Goal: Communication & Community: Share content

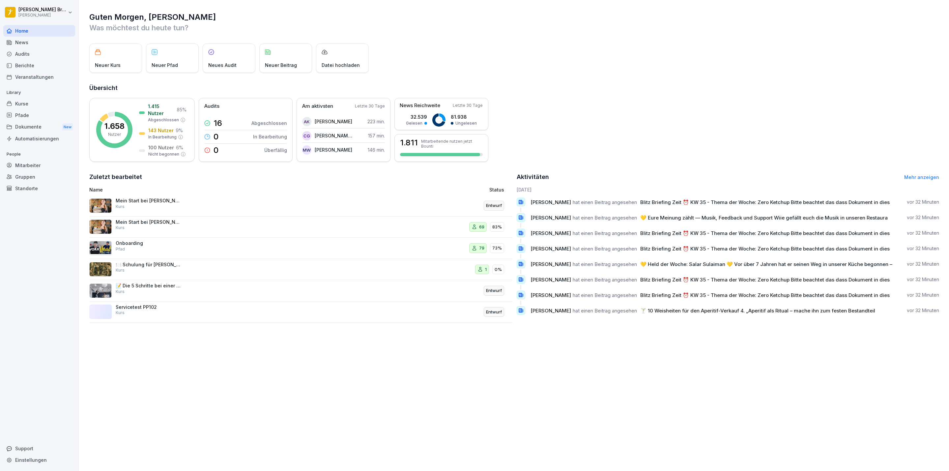
click at [32, 42] on div "News" at bounding box center [39, 43] width 72 height 12
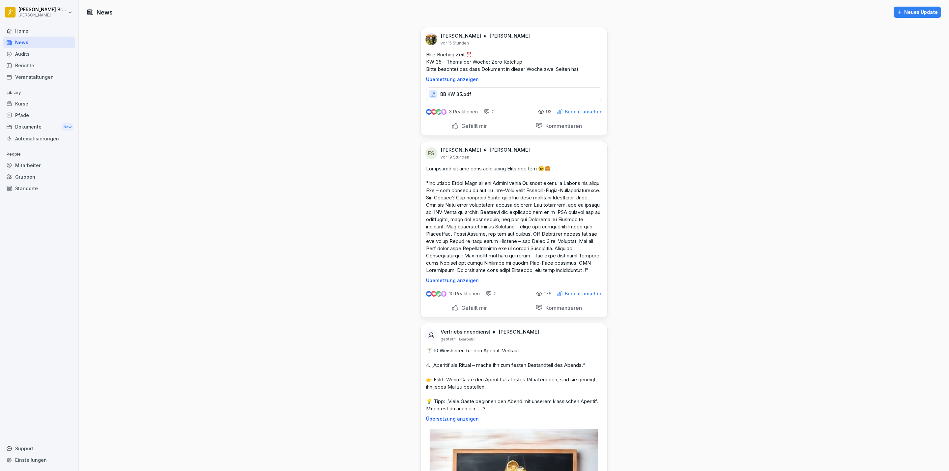
click at [460, 311] on p "Gefällt mir" at bounding box center [472, 307] width 28 height 7
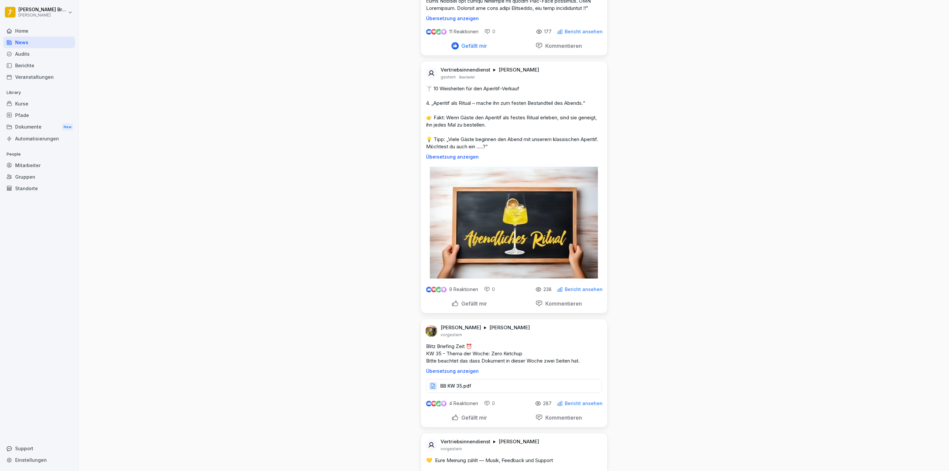
scroll to position [296, 0]
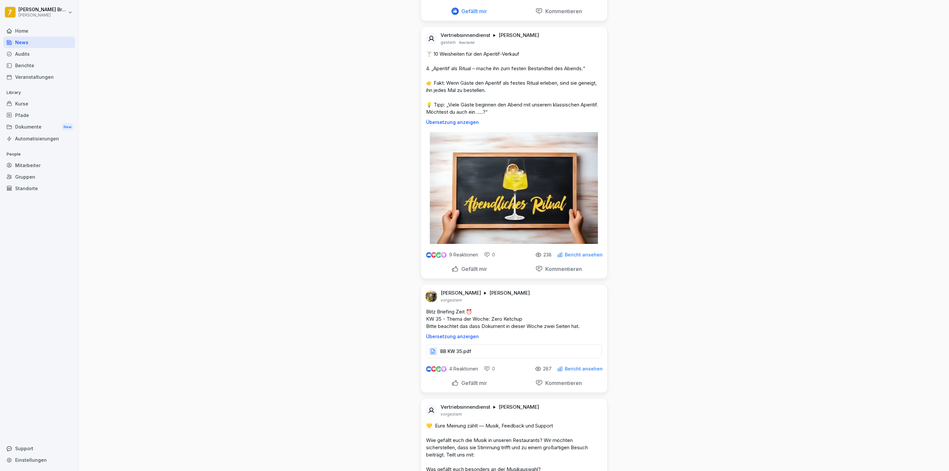
click at [474, 272] on p "Gefällt mir" at bounding box center [472, 268] width 28 height 7
click at [472, 386] on p "Gefällt mir" at bounding box center [472, 382] width 28 height 7
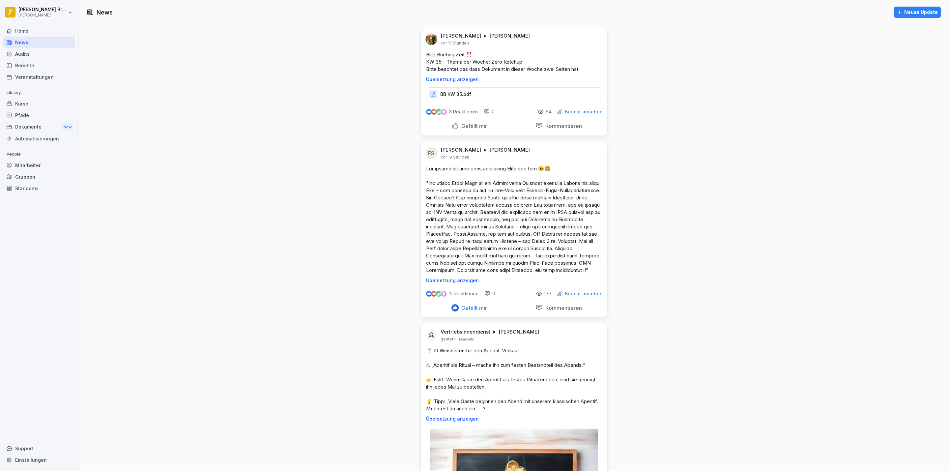
click at [912, 9] on div "Neues Update" at bounding box center [917, 12] width 41 height 7
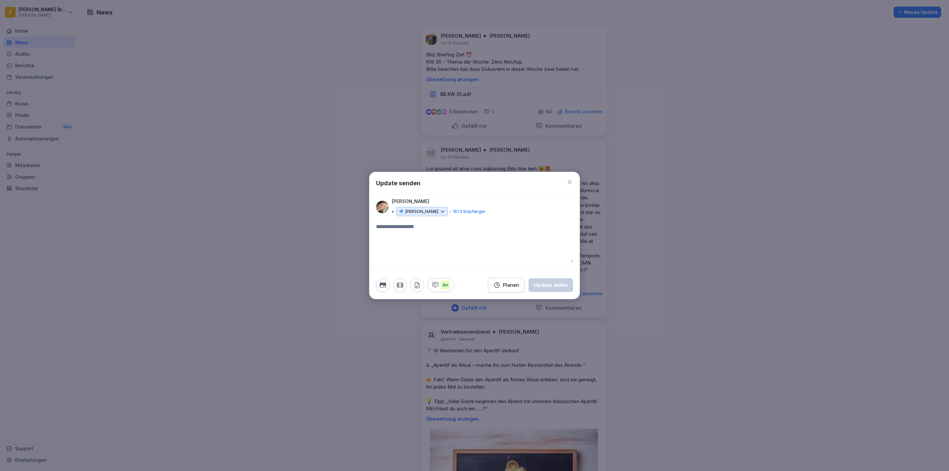
click at [418, 232] on textarea at bounding box center [474, 243] width 197 height 40
type textarea "**********"
click at [508, 282] on div "Planen" at bounding box center [505, 284] width 25 height 7
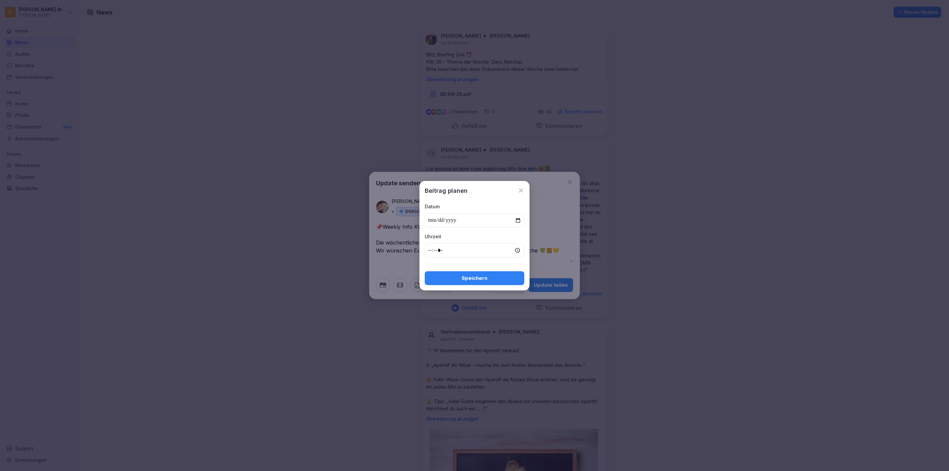
type input "**********"
click at [435, 243] on input "time" at bounding box center [474, 250] width 99 height 14
type input "*****"
click at [487, 279] on div "Speichern" at bounding box center [474, 277] width 89 height 7
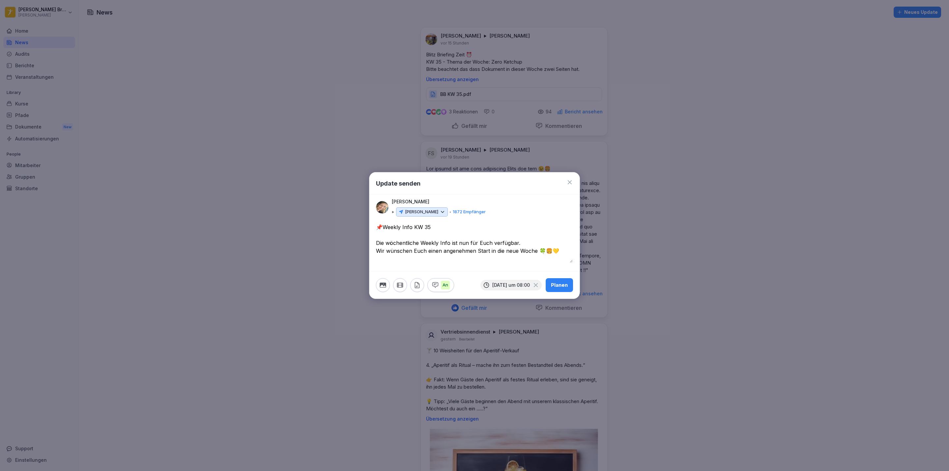
click at [384, 284] on icon "button" at bounding box center [382, 284] width 6 height 5
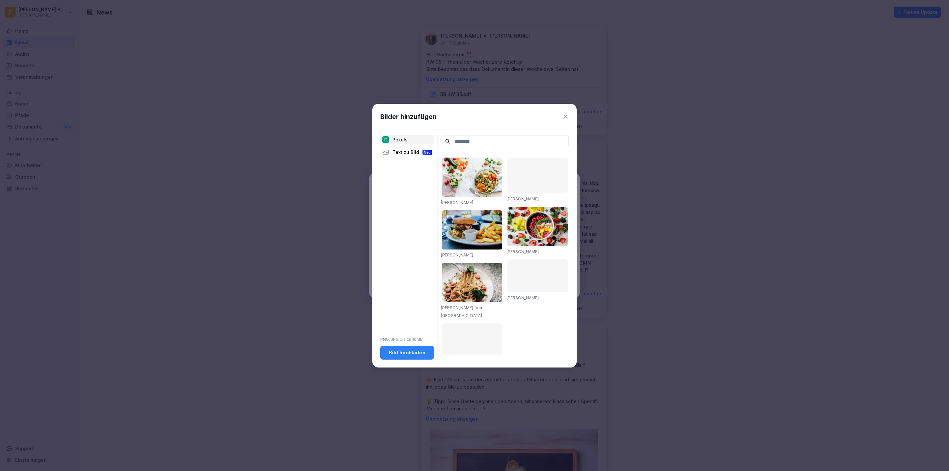
click at [397, 355] on div "Bild hochladen" at bounding box center [406, 352] width 43 height 7
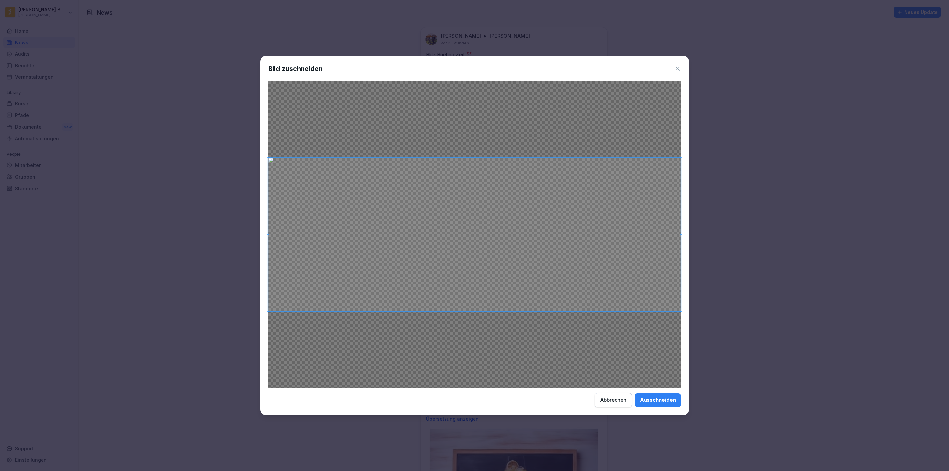
click at [645, 395] on button "Ausschneiden" at bounding box center [657, 400] width 46 height 14
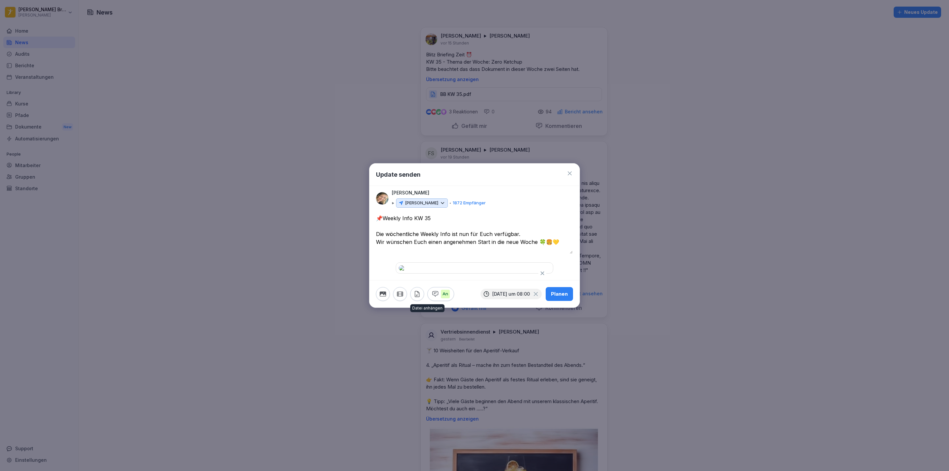
click at [417, 297] on icon "button" at bounding box center [416, 293] width 7 height 7
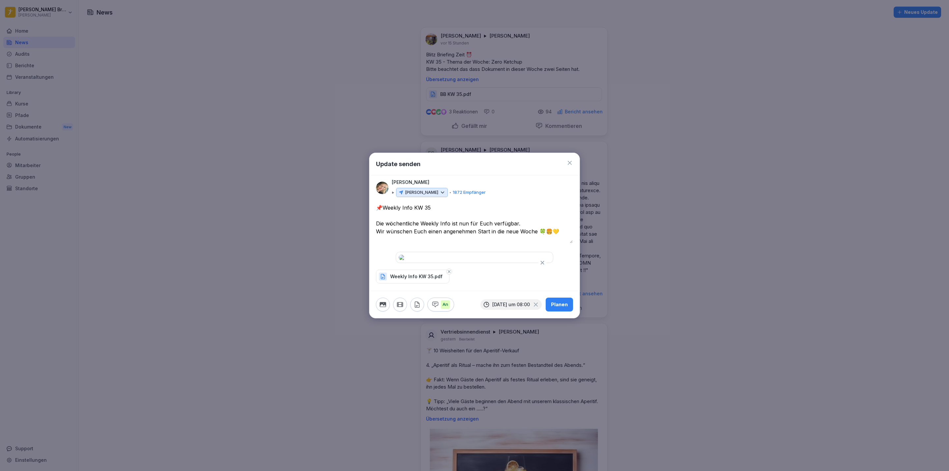
click at [556, 308] on div "Planen" at bounding box center [559, 304] width 17 height 7
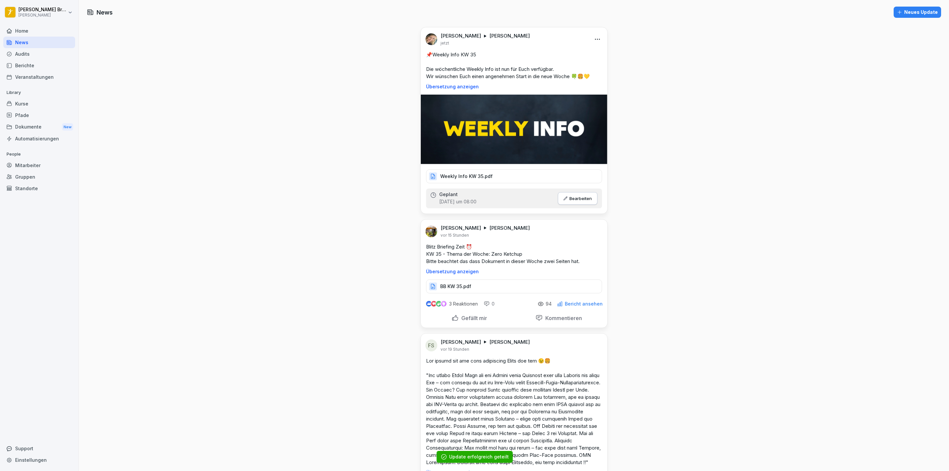
click at [488, 175] on div "Weekly Info KW 35.pdf" at bounding box center [514, 176] width 176 height 14
click at [44, 121] on div "Dokumente New" at bounding box center [39, 127] width 72 height 12
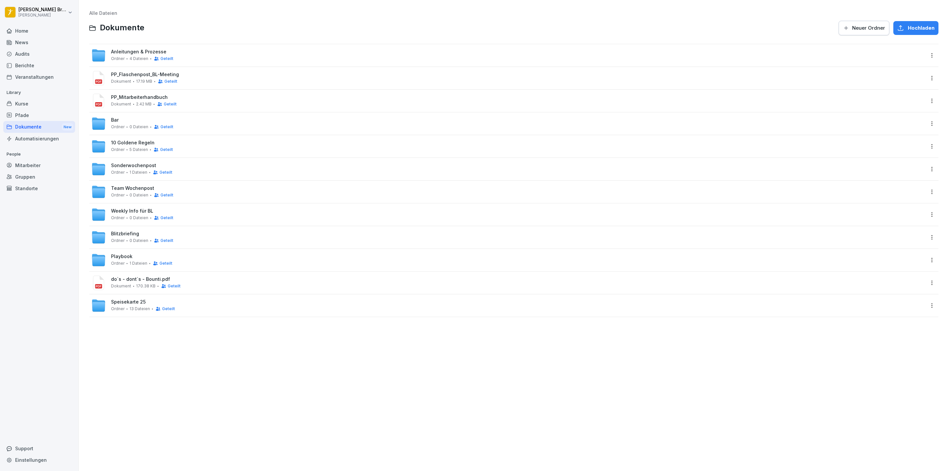
click at [136, 211] on span "Weekly Info für BL" at bounding box center [132, 211] width 42 height 6
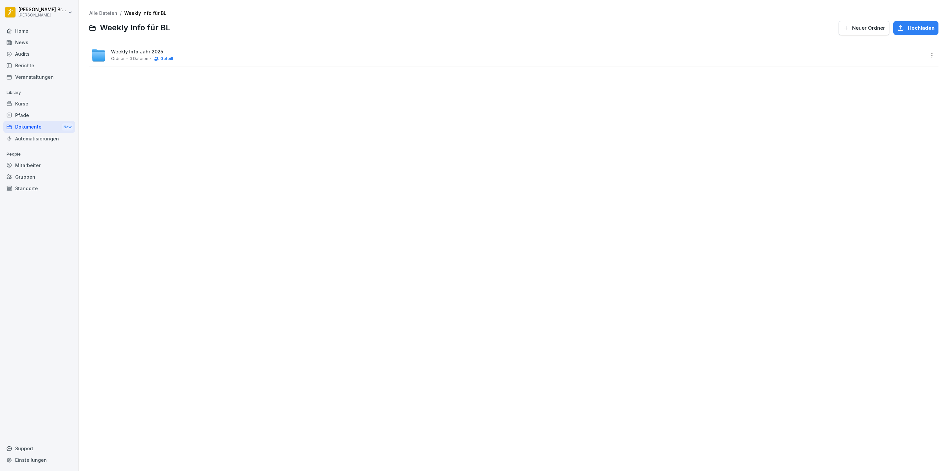
click at [135, 50] on span "Weekly Info Jahr 2025" at bounding box center [137, 52] width 52 height 6
click at [145, 55] on div "Weekly Info [DATE] [PERSON_NAME] 0 Dateien Geteilt" at bounding box center [142, 55] width 62 height 12
click at [152, 57] on div "Weekly KW 35 [PERSON_NAME] 1 Dateien" at bounding box center [507, 55] width 833 height 14
click at [907, 29] on span "Hochladen" at bounding box center [920, 27] width 27 height 7
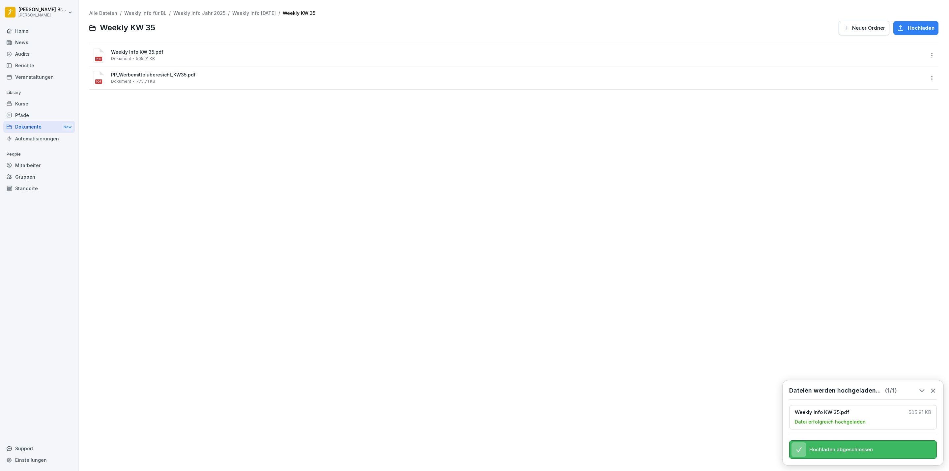
click at [922, 52] on html "[PERSON_NAME] [PERSON_NAME] Home News Audits Berichte Veranstaltungen Library K…" at bounding box center [474, 235] width 949 height 471
click at [898, 83] on div "Teilen" at bounding box center [895, 81] width 69 height 13
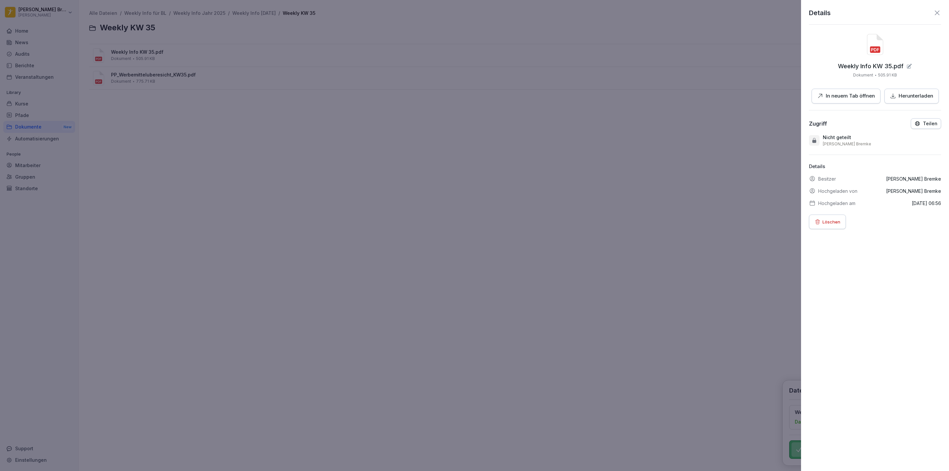
click at [923, 121] on button "Teilen" at bounding box center [925, 123] width 30 height 11
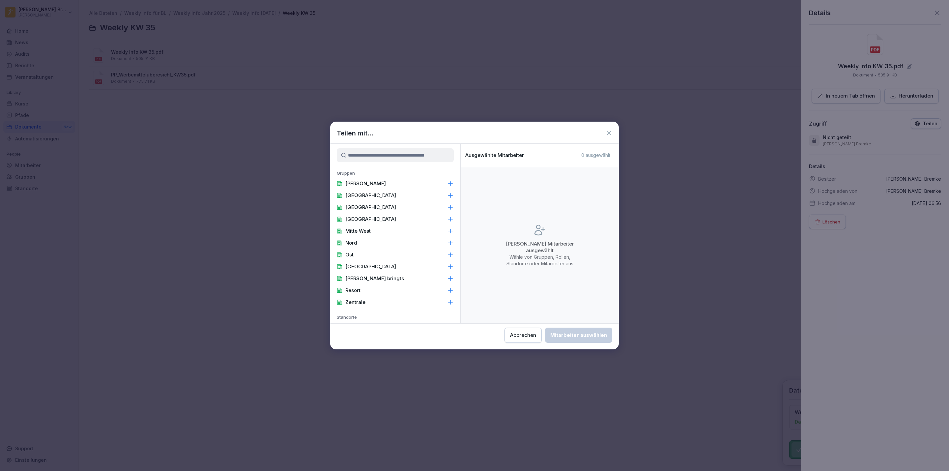
click at [390, 181] on div "[PERSON_NAME]" at bounding box center [395, 184] width 130 height 12
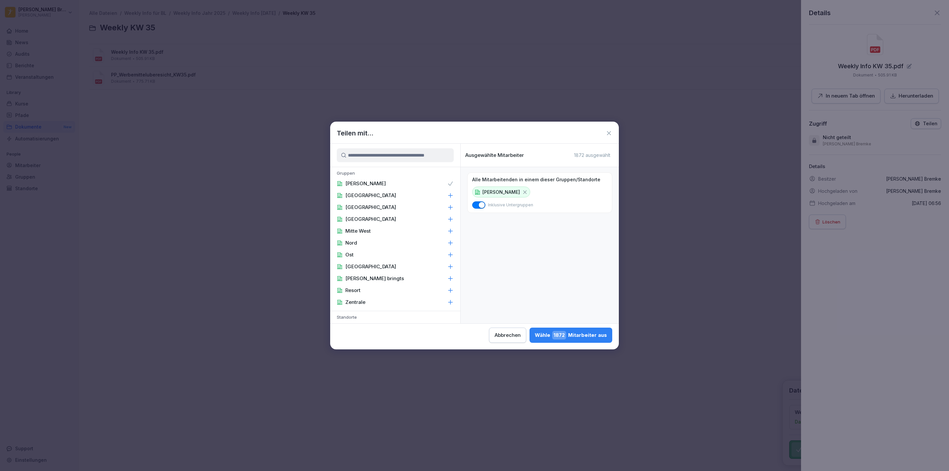
click at [354, 300] on p "Zentrale" at bounding box center [355, 302] width 20 height 7
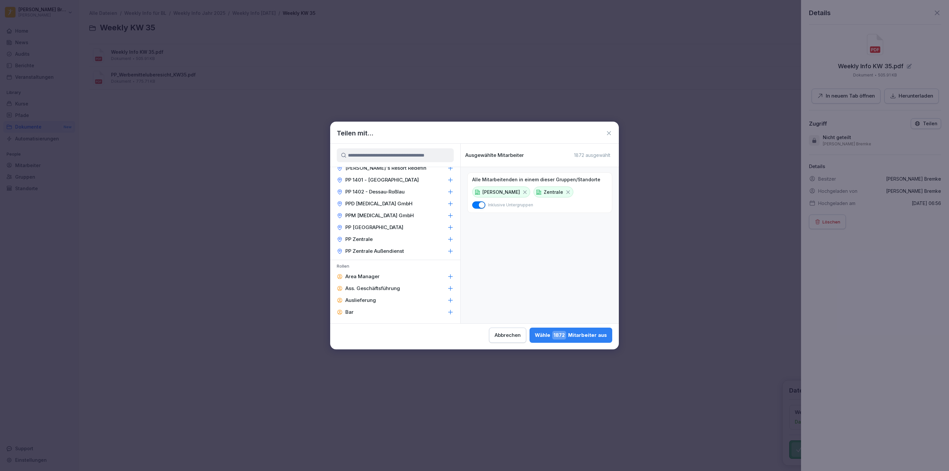
click at [369, 273] on p "Area Manager" at bounding box center [362, 276] width 34 height 7
click at [366, 332] on p "Betriebsleitung" at bounding box center [363, 335] width 36 height 7
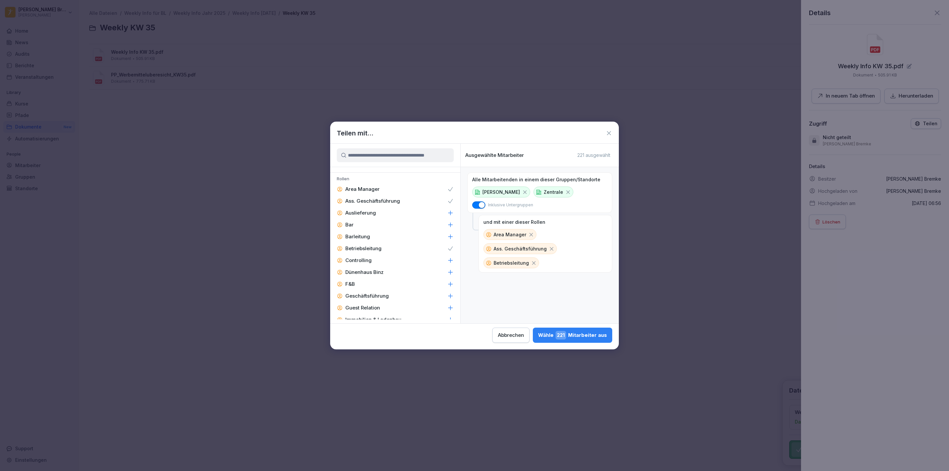
scroll to position [889, 0]
click at [363, 222] on p "Barleitung" at bounding box center [357, 225] width 25 height 7
click at [370, 245] on p "Controlling" at bounding box center [358, 248] width 26 height 7
click at [362, 281] on p "Geschäftsführung" at bounding box center [366, 284] width 43 height 7
click at [365, 293] on p "Guest Relation" at bounding box center [362, 296] width 35 height 7
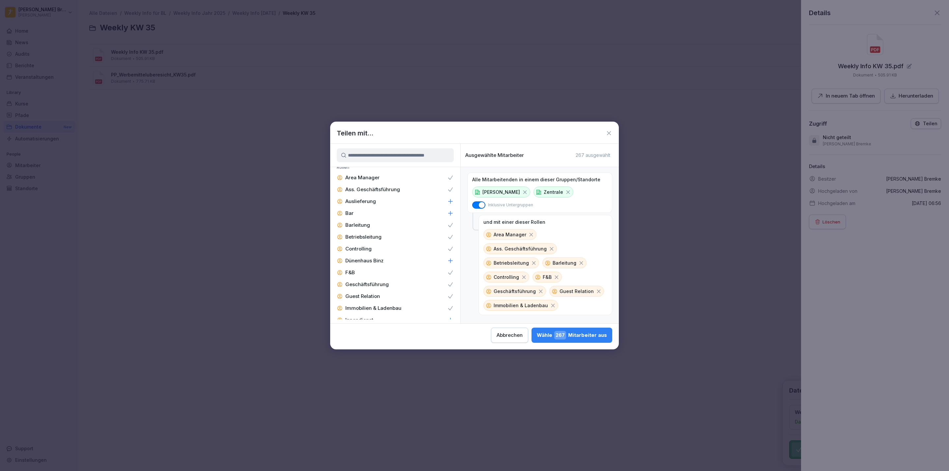
click at [369, 317] on p "Innendienst" at bounding box center [359, 320] width 28 height 7
click at [384, 263] on div "Küchenleitung" at bounding box center [395, 269] width 130 height 12
click at [375, 299] on p "Zentral-Admin" at bounding box center [362, 302] width 35 height 7
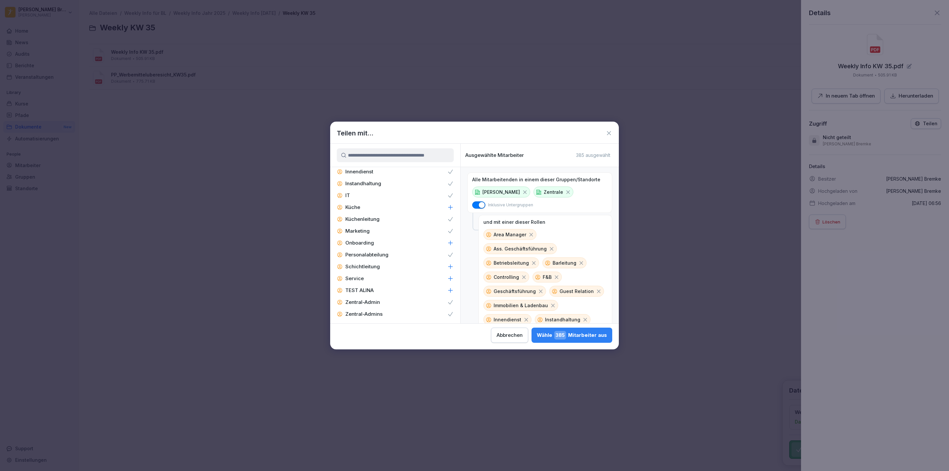
click at [579, 335] on div "Wähle 385 Mitarbeiter aus" at bounding box center [572, 335] width 70 height 9
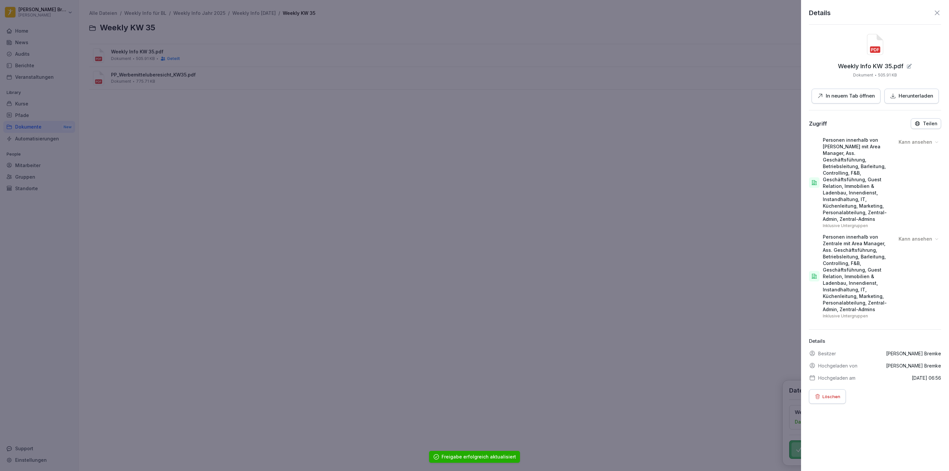
click at [188, 79] on div at bounding box center [474, 235] width 949 height 471
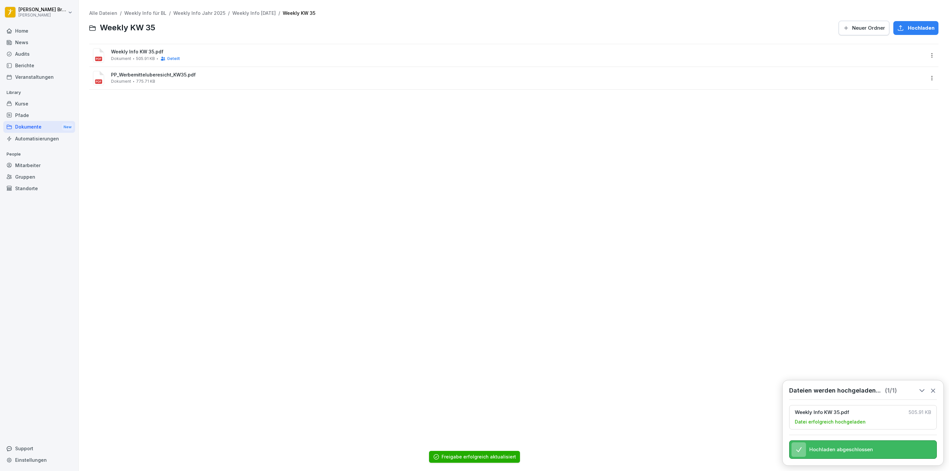
click at [923, 76] on html "[PERSON_NAME] [PERSON_NAME] Home News Audits Berichte Veranstaltungen Library K…" at bounding box center [474, 235] width 949 height 471
click at [890, 106] on div "Teilen" at bounding box center [895, 104] width 69 height 13
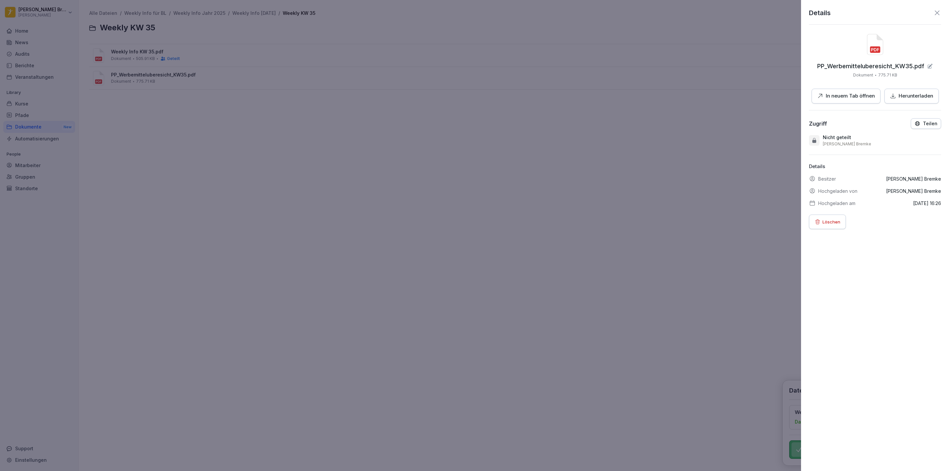
click at [915, 123] on icon "button" at bounding box center [917, 123] width 4 height 4
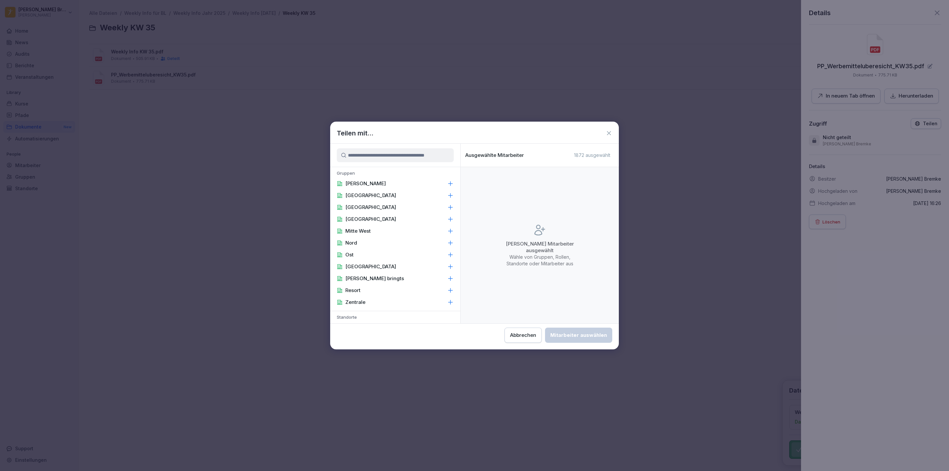
click at [396, 185] on div "[PERSON_NAME]" at bounding box center [395, 184] width 130 height 12
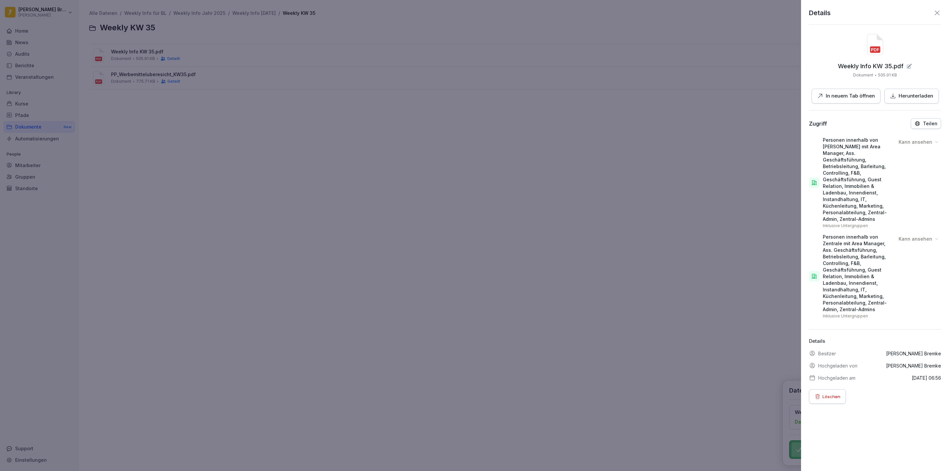
click at [740, 210] on div at bounding box center [474, 235] width 949 height 471
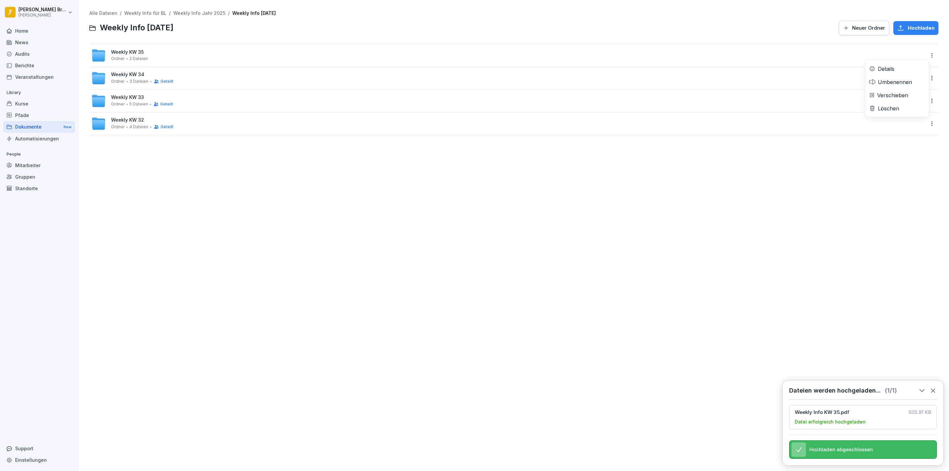
click at [922, 53] on html "Alina Henni Bremke Peter Pane Home News Audits Berichte Veranstaltungen Library…" at bounding box center [474, 235] width 949 height 471
click at [895, 78] on div "Umbenennen" at bounding box center [894, 82] width 34 height 8
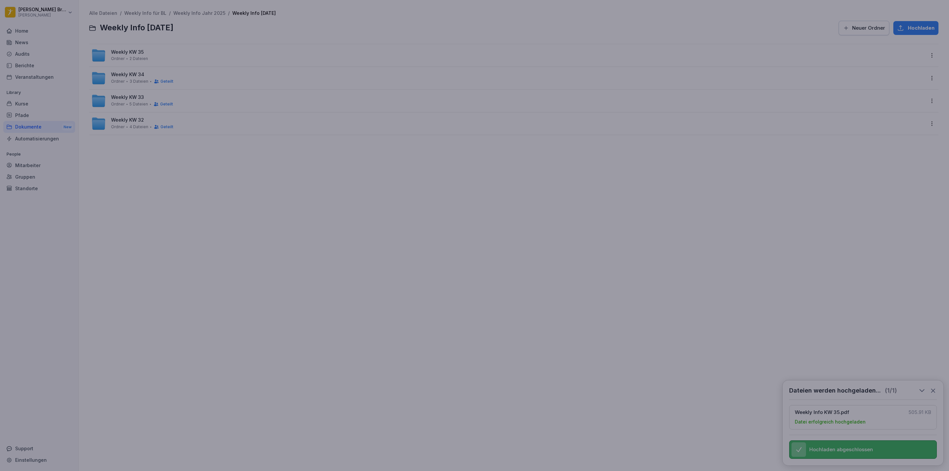
click at [708, 176] on div at bounding box center [474, 235] width 949 height 471
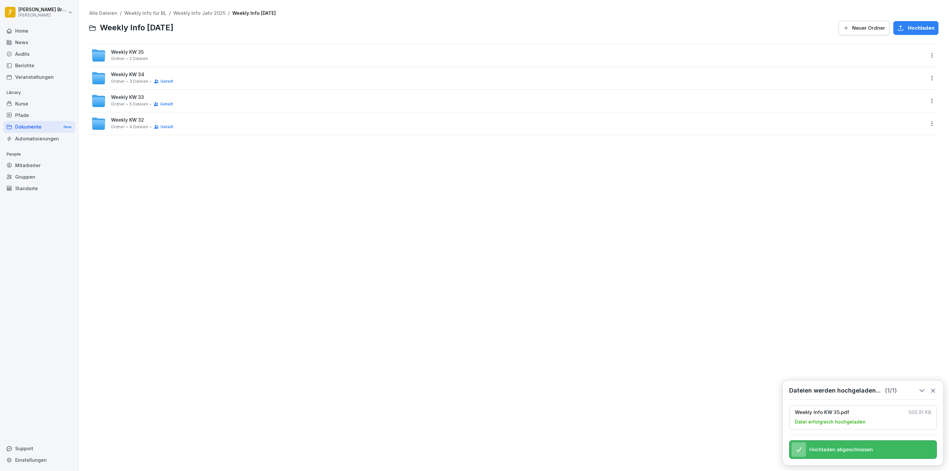
click at [921, 57] on html "Alina Henni Bremke Peter Pane Home News Audits Berichte Veranstaltungen Library…" at bounding box center [474, 235] width 949 height 471
click at [906, 69] on div "Details" at bounding box center [897, 68] width 64 height 13
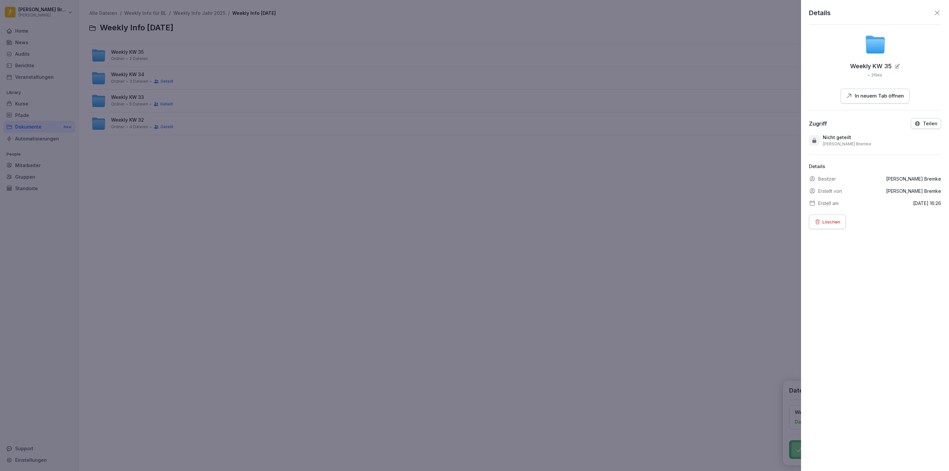
click at [923, 124] on p "Teilen" at bounding box center [930, 123] width 14 height 5
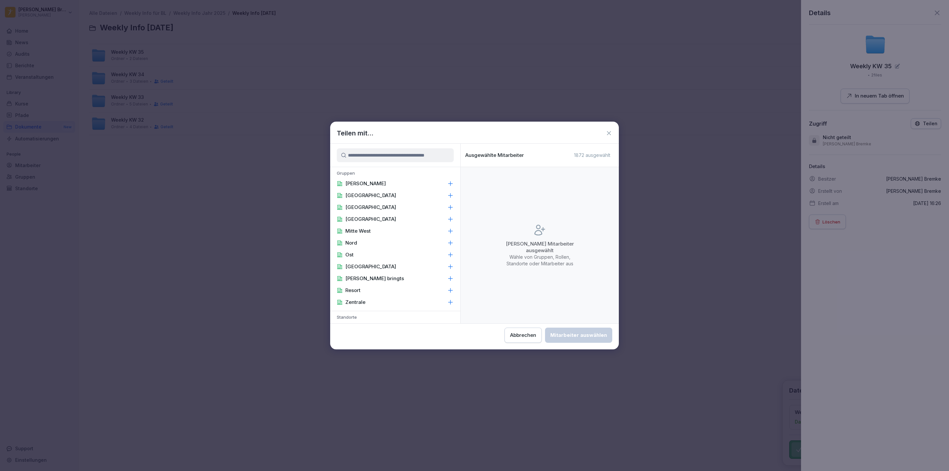
click at [360, 180] on p "[PERSON_NAME]" at bounding box center [365, 183] width 41 height 7
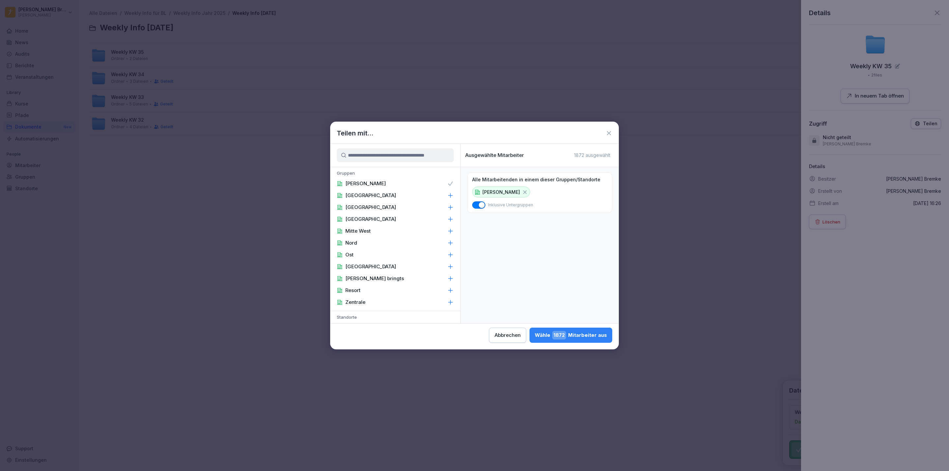
click at [358, 299] on p "Zentrale" at bounding box center [355, 302] width 20 height 7
click at [425, 204] on div "Area Manager" at bounding box center [395, 210] width 130 height 12
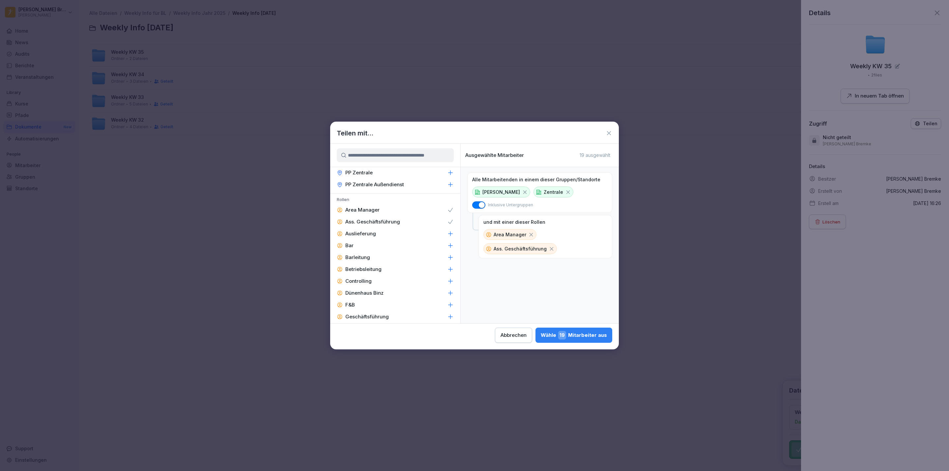
click at [357, 254] on p "Barleitung" at bounding box center [357, 257] width 25 height 7
click at [367, 266] on p "Betriebsleitung" at bounding box center [363, 269] width 36 height 7
click at [371, 278] on p "Controlling" at bounding box center [358, 281] width 26 height 7
click at [372, 299] on div "F&B" at bounding box center [395, 305] width 130 height 12
click at [374, 313] on p "Geschäftsführung" at bounding box center [366, 316] width 43 height 7
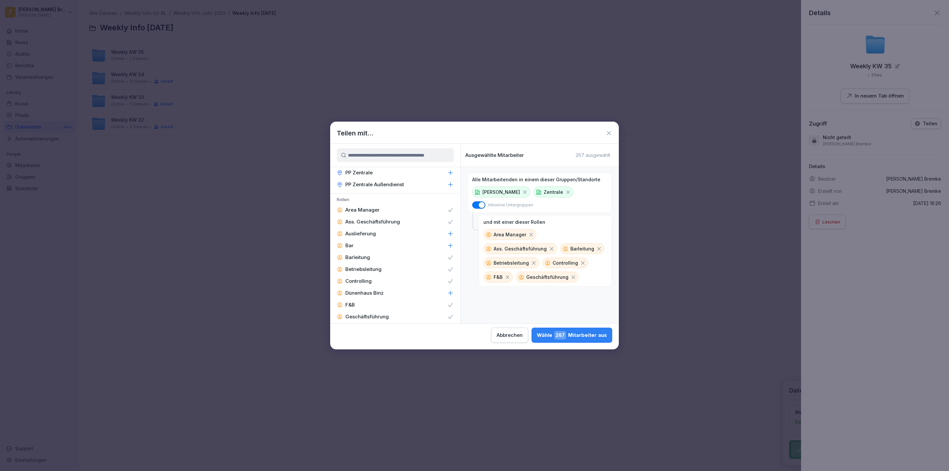
click at [371, 325] on p "Guest Relation" at bounding box center [362, 328] width 35 height 7
click at [375, 228] on div "Innendienst" at bounding box center [395, 234] width 130 height 12
click at [363, 278] on p "Küchenleitung" at bounding box center [362, 281] width 34 height 7
click at [376, 287] on div "Marketing" at bounding box center [395, 293] width 130 height 12
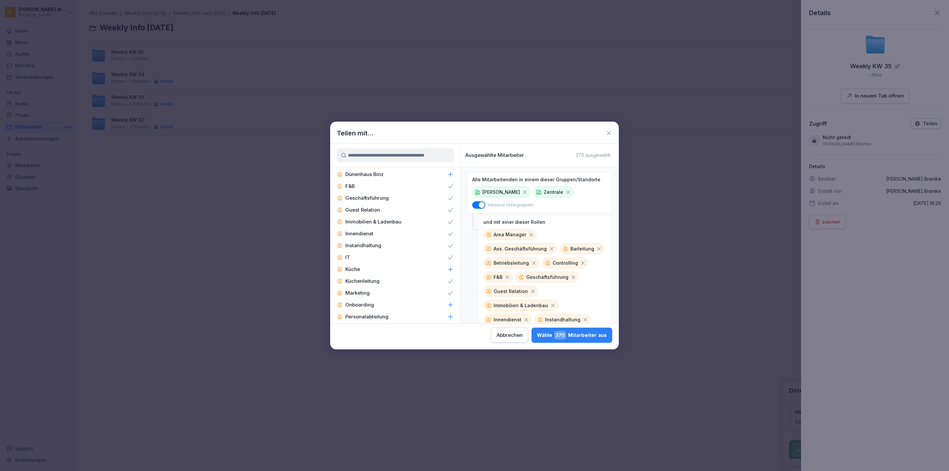
click at [378, 313] on p "Personalabteilung" at bounding box center [366, 316] width 43 height 7
click at [396, 299] on div "Zentral-Admin" at bounding box center [395, 305] width 130 height 12
click at [572, 331] on div "Wähle 385 Mitarbeiter aus" at bounding box center [572, 335] width 70 height 9
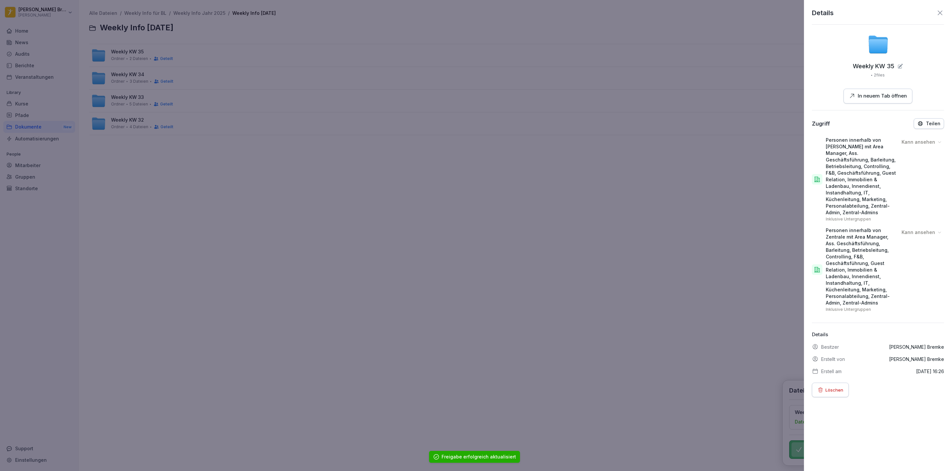
drag, startPoint x: 476, startPoint y: 184, endPoint x: 399, endPoint y: 191, distance: 77.4
click at [476, 184] on div at bounding box center [474, 235] width 949 height 471
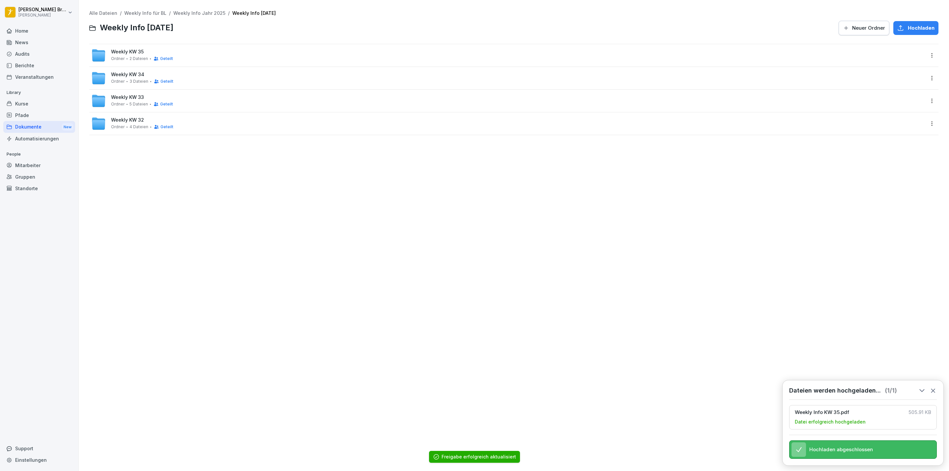
click at [51, 124] on div "Dokumente New" at bounding box center [39, 127] width 72 height 12
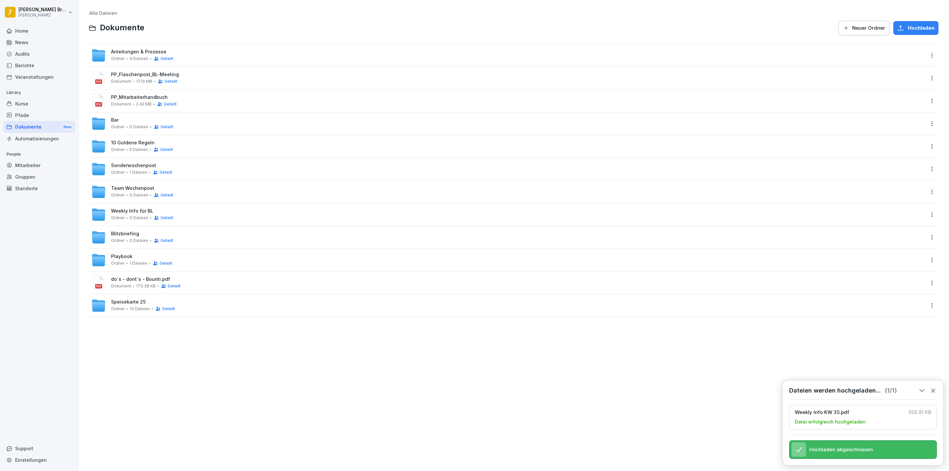
drag, startPoint x: 131, startPoint y: 190, endPoint x: 180, endPoint y: 179, distance: 50.3
click at [131, 190] on span "Team Wochenpost" at bounding box center [132, 188] width 43 height 6
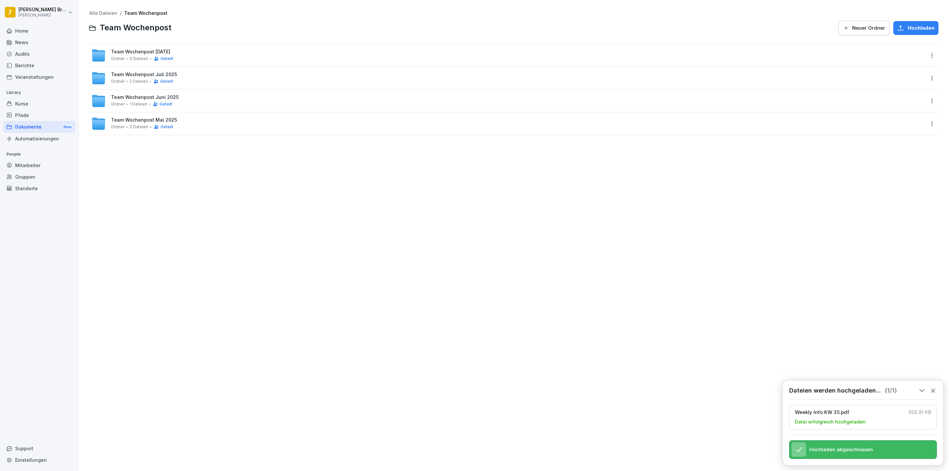
click at [167, 55] on div "Team Wochenpost August 2025 Ordner 0 Dateien Geteilt" at bounding box center [142, 55] width 62 height 12
click at [924, 51] on html "Alina Henni Bremke Peter Pane Home News Audits Berichte Veranstaltungen Library…" at bounding box center [474, 235] width 949 height 471
click at [898, 71] on div "Details" at bounding box center [897, 68] width 64 height 13
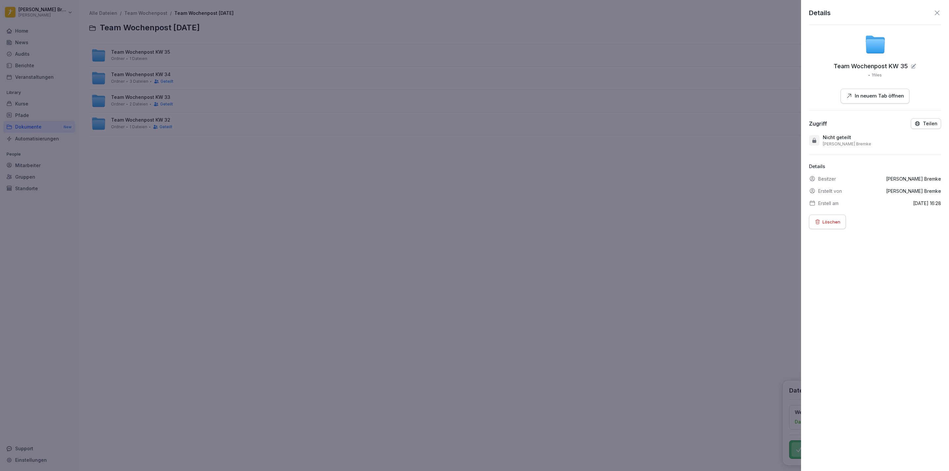
click at [914, 123] on icon "button" at bounding box center [917, 124] width 6 height 6
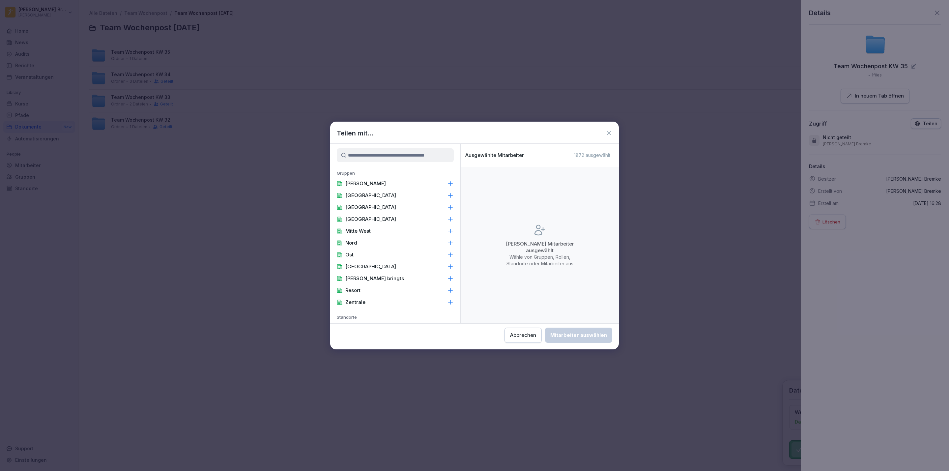
click at [390, 183] on div "[PERSON_NAME]" at bounding box center [395, 184] width 130 height 12
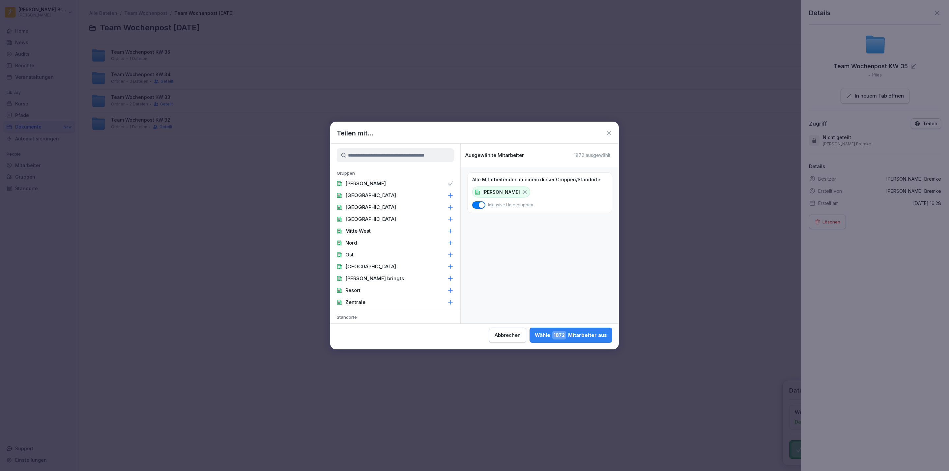
click at [574, 331] on div "Wähle 1872 Mitarbeiter aus" at bounding box center [571, 335] width 72 height 9
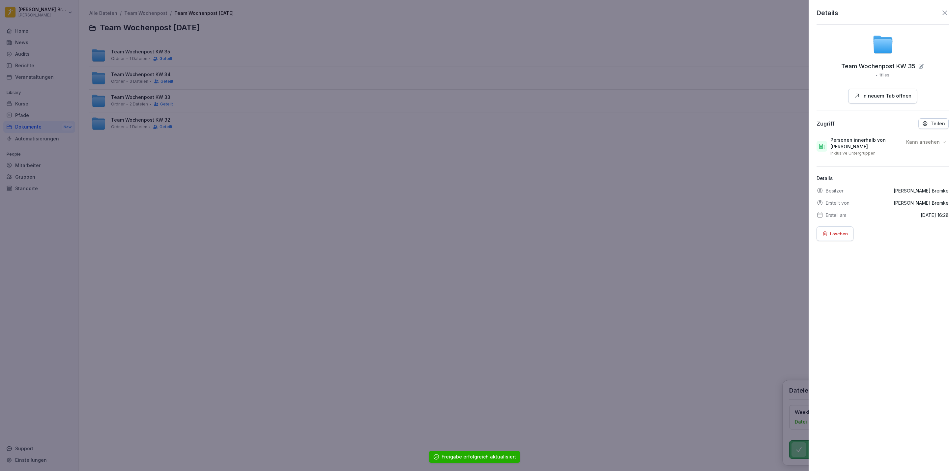
drag, startPoint x: 267, startPoint y: 201, endPoint x: 236, endPoint y: 166, distance: 46.2
click at [264, 196] on div at bounding box center [474, 235] width 949 height 471
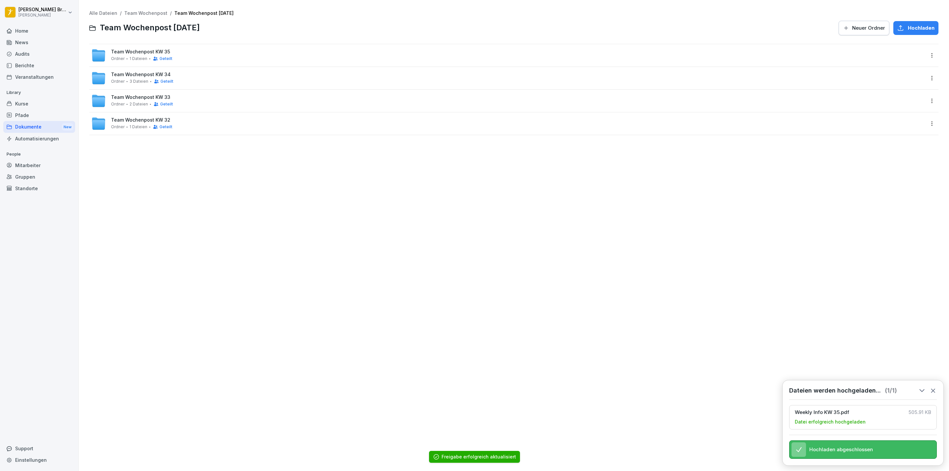
click at [188, 54] on div "Team Wochenpost KW 35 Ordner 1 Dateien Geteilt" at bounding box center [507, 55] width 833 height 14
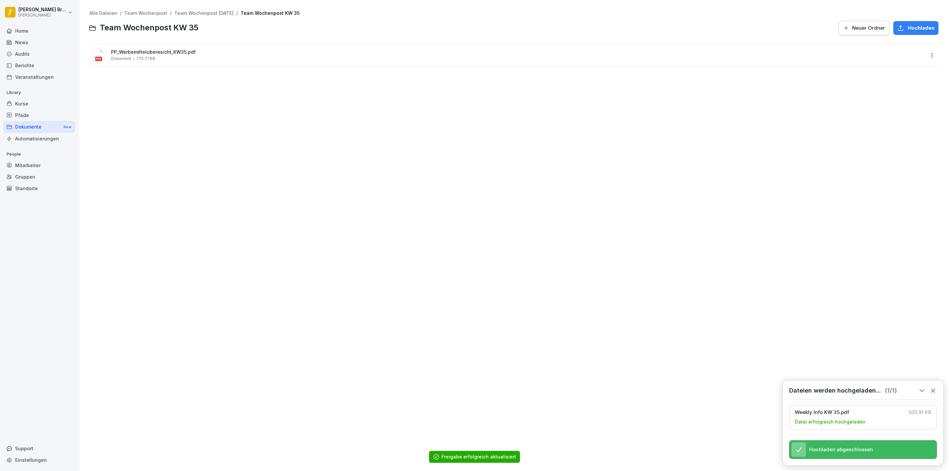
click at [926, 55] on html "Alina Henni Bremke Peter Pane Home News Audits Berichte Veranstaltungen Library…" at bounding box center [474, 235] width 949 height 471
click at [885, 79] on div "Teilen" at bounding box center [880, 82] width 15 height 8
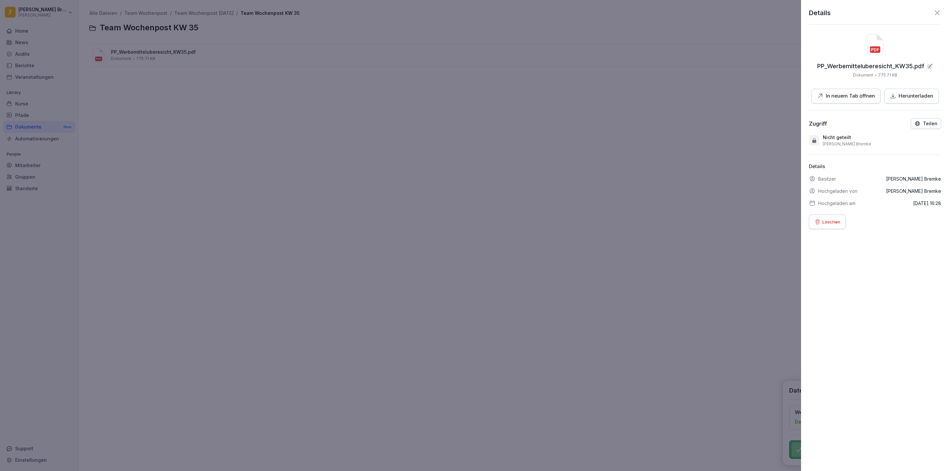
click at [914, 123] on icon "button" at bounding box center [917, 124] width 6 height 6
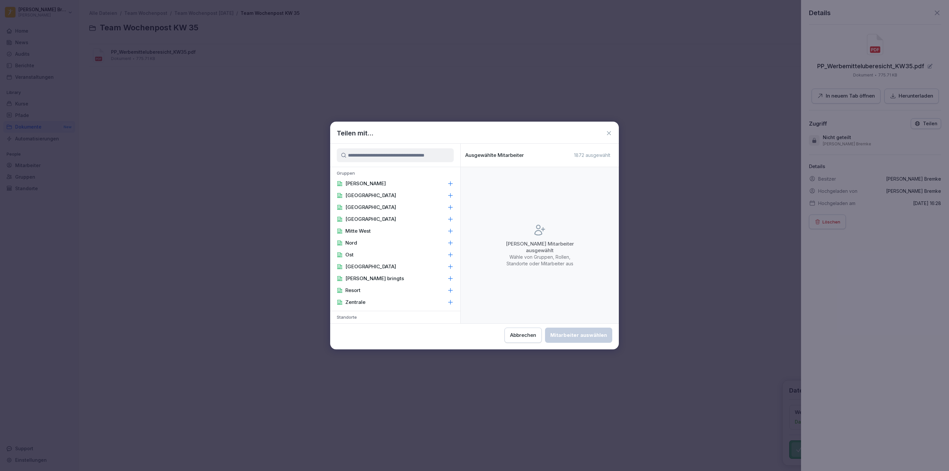
click at [447, 182] on icon at bounding box center [450, 183] width 7 height 7
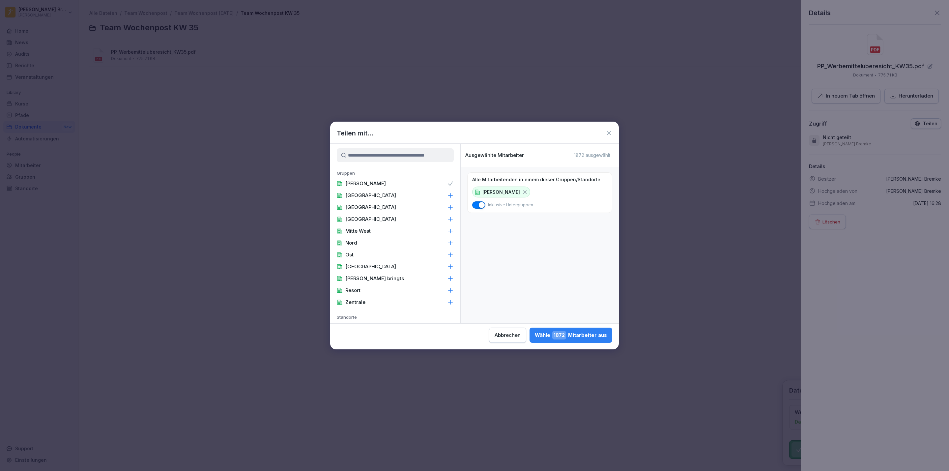
click at [578, 335] on div "Wähle 1872 Mitarbeiter aus" at bounding box center [571, 335] width 72 height 9
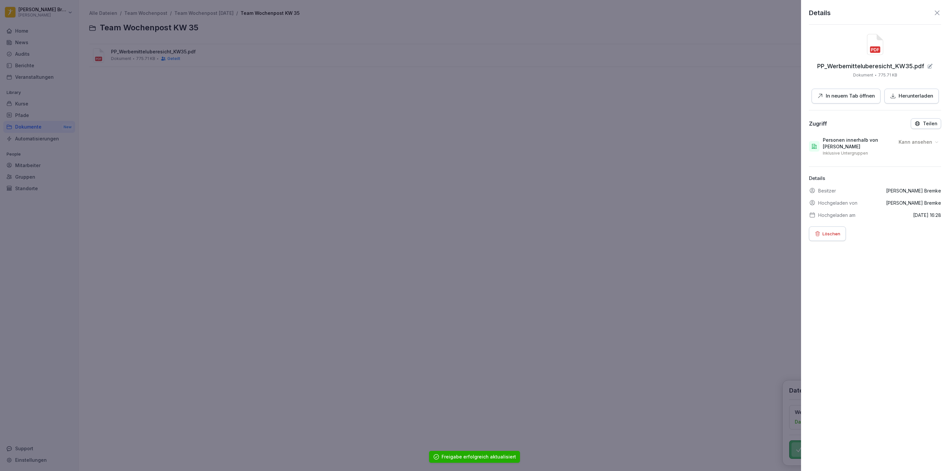
click at [305, 159] on div at bounding box center [474, 235] width 949 height 471
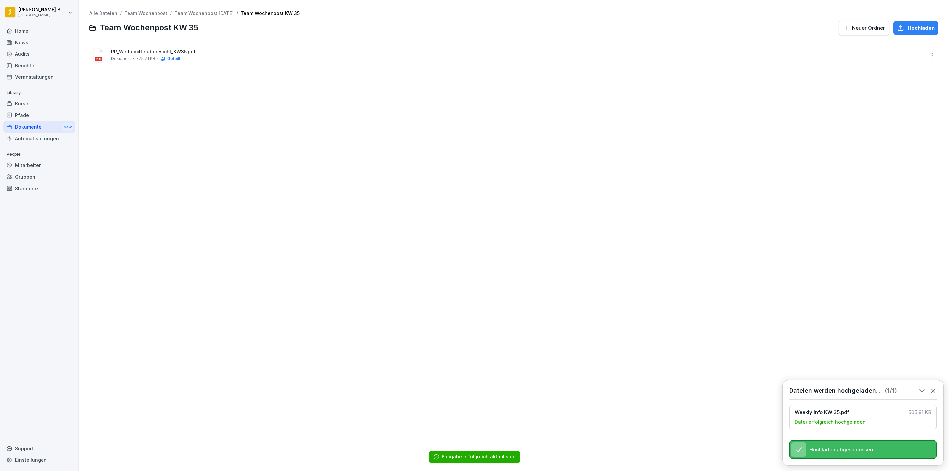
click at [897, 29] on icon "button" at bounding box center [900, 28] width 7 height 7
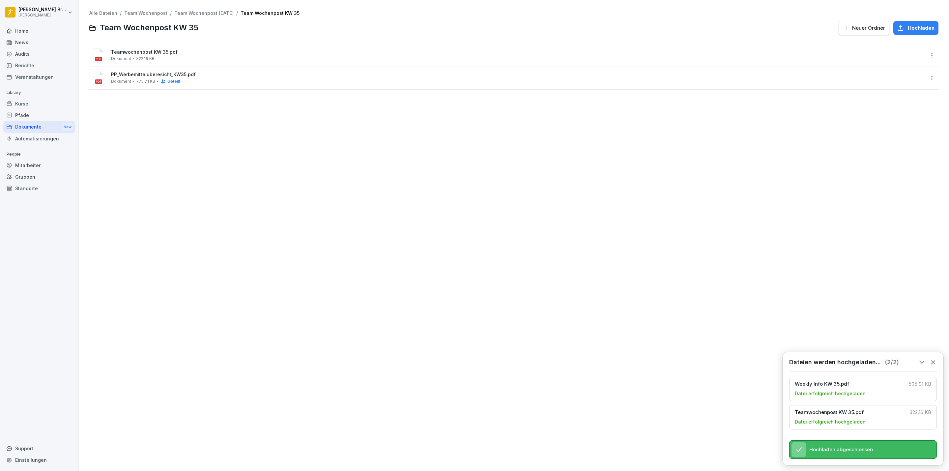
click at [925, 51] on html "Alina Henni Bremke Peter Pane Home News Audits Berichte Veranstaltungen Library…" at bounding box center [474, 235] width 949 height 471
click at [893, 79] on div "Teilen" at bounding box center [895, 81] width 69 height 13
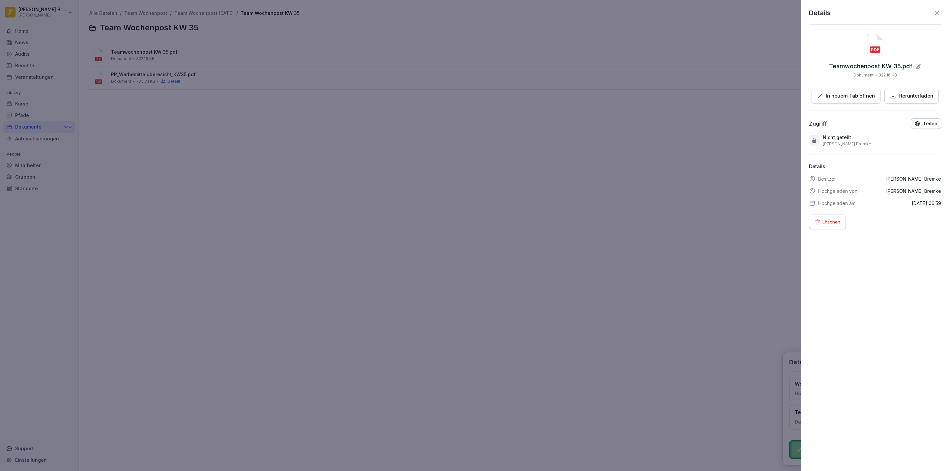
click at [914, 122] on div "Teilen" at bounding box center [925, 124] width 23 height 6
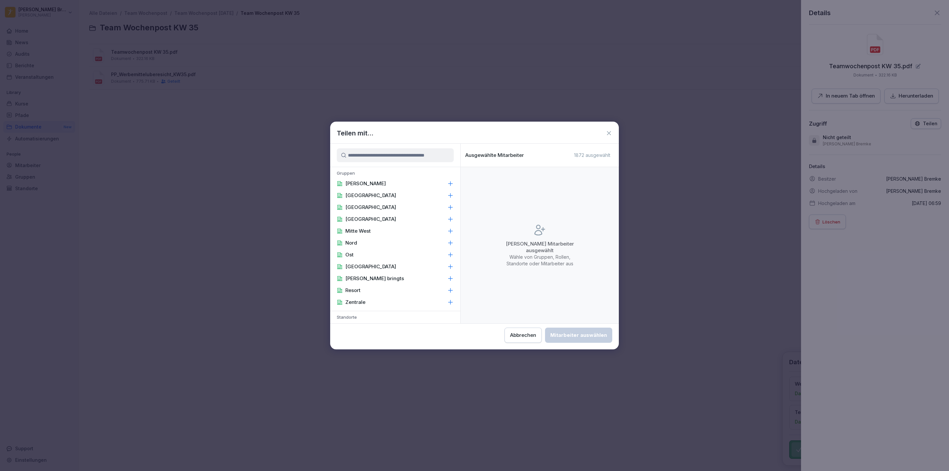
click at [383, 186] on div "[PERSON_NAME]" at bounding box center [395, 184] width 130 height 12
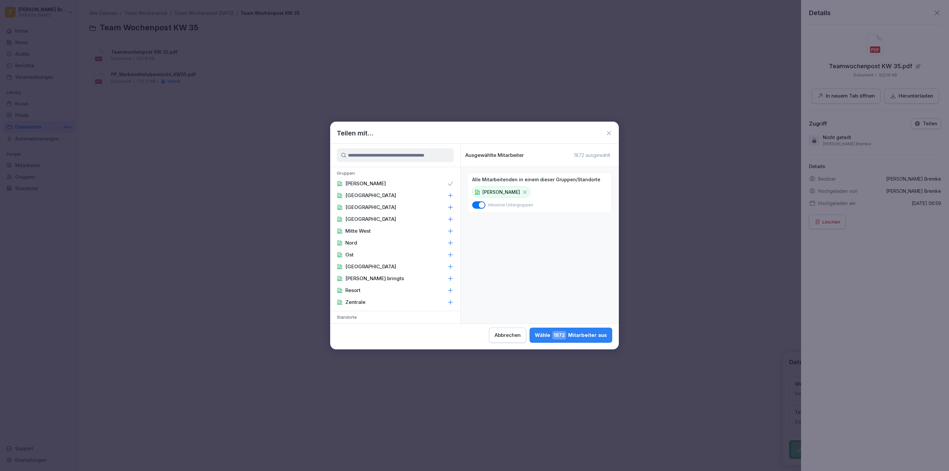
click at [563, 332] on span "1872" at bounding box center [559, 335] width 14 height 9
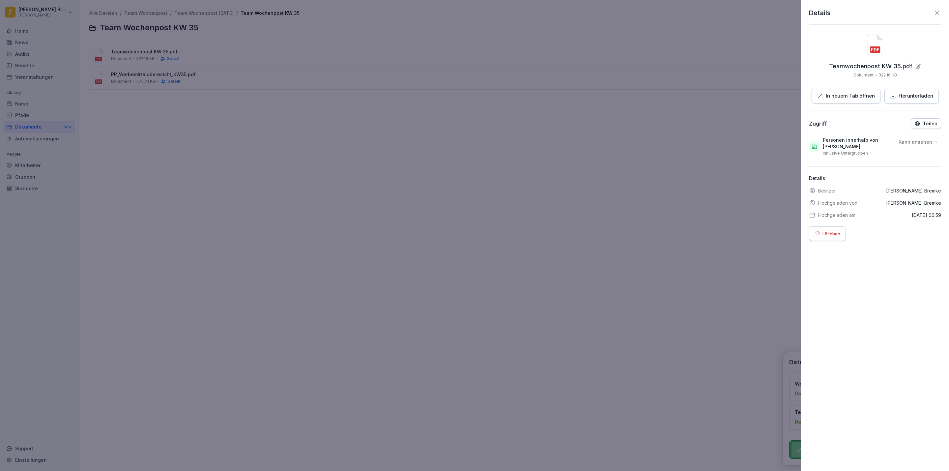
click at [402, 218] on div at bounding box center [474, 235] width 949 height 471
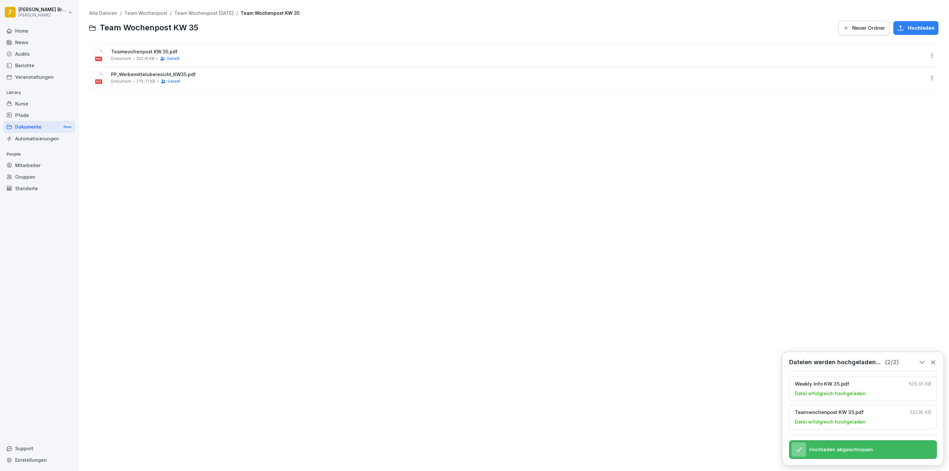
click at [44, 94] on p "Library" at bounding box center [39, 92] width 72 height 11
click at [38, 110] on div "Pfade" at bounding box center [39, 115] width 72 height 12
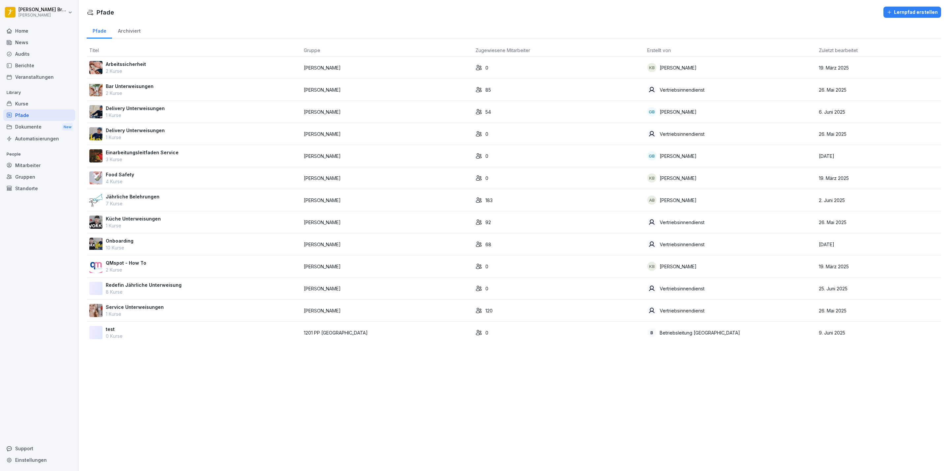
click at [32, 127] on div "Dokumente New" at bounding box center [39, 127] width 72 height 12
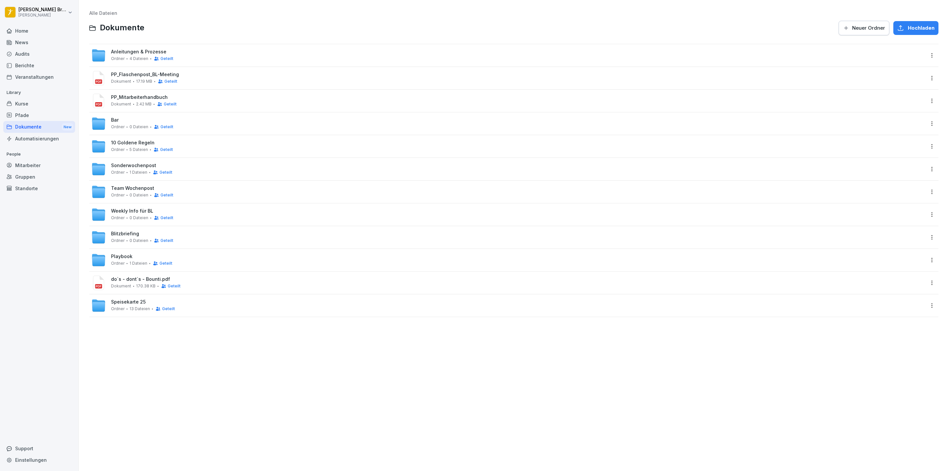
click at [28, 43] on div "News" at bounding box center [39, 43] width 72 height 12
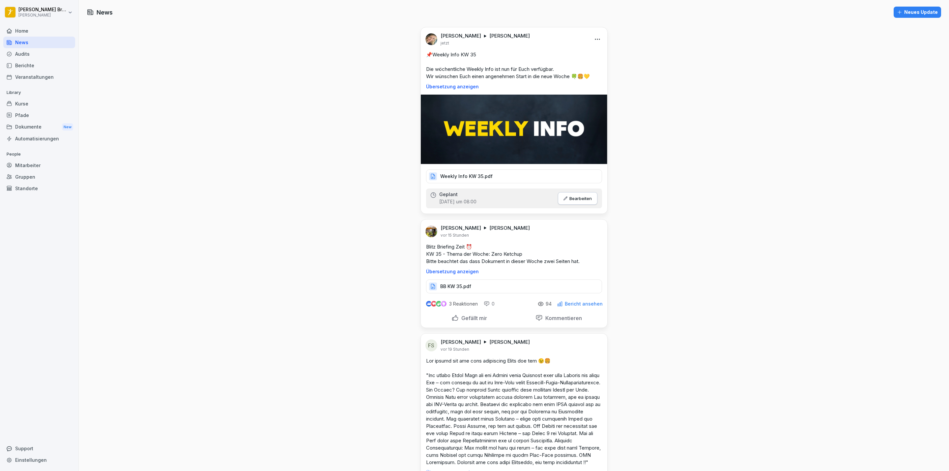
click at [590, 37] on html "Alina Henni Bremke Peter Pane Home News Audits Berichte Veranstaltungen Library…" at bounding box center [474, 235] width 949 height 471
click at [495, 85] on html "Alina Henni Bremke Peter Pane Home News Audits Berichte Veranstaltungen Library…" at bounding box center [474, 235] width 949 height 471
drag, startPoint x: 594, startPoint y: 75, endPoint x: 445, endPoint y: 77, distance: 149.6
click at [445, 77] on p "📌Weekly Info KW 35 Die wöchentliche Weekly Info ist nun für Euch verfügbar. Wir…" at bounding box center [514, 65] width 176 height 29
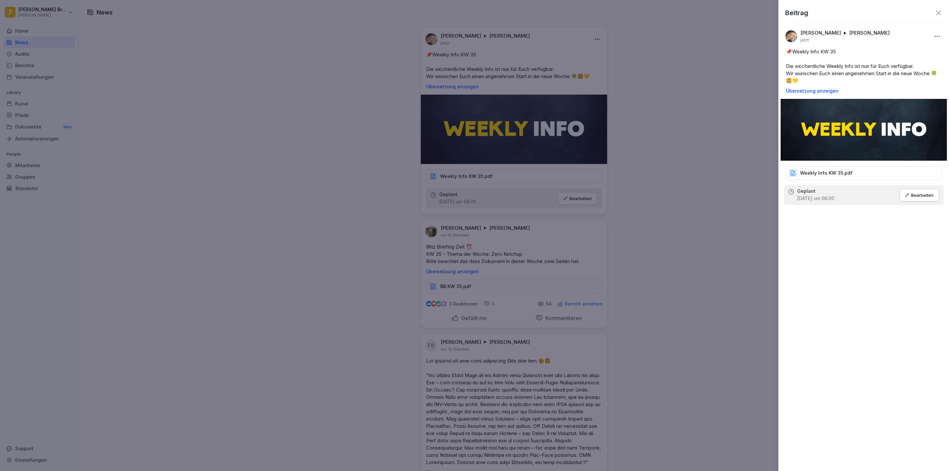
click at [506, 78] on div at bounding box center [474, 235] width 949 height 471
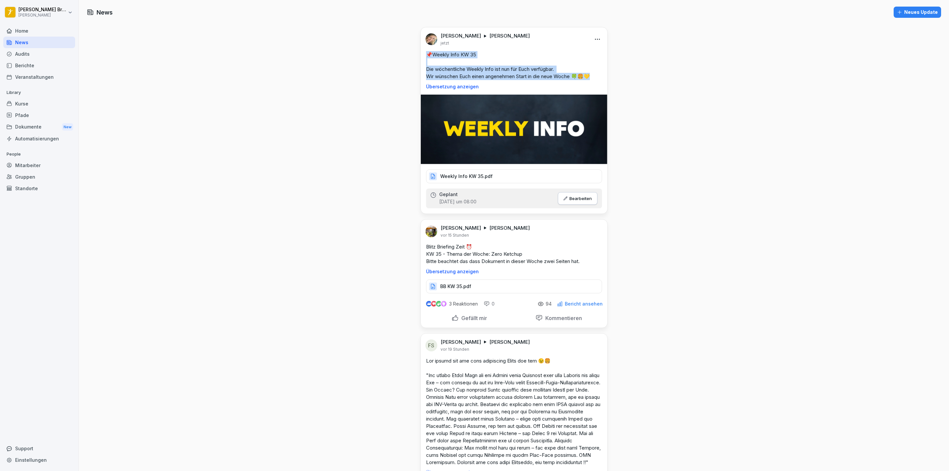
drag, startPoint x: 594, startPoint y: 73, endPoint x: 419, endPoint y: 52, distance: 176.4
click at [421, 52] on div "📌Weekly Info KW 35 Die wöchentliche Weekly Info ist nun für Euch verfügbar. Wir…" at bounding box center [514, 70] width 186 height 38
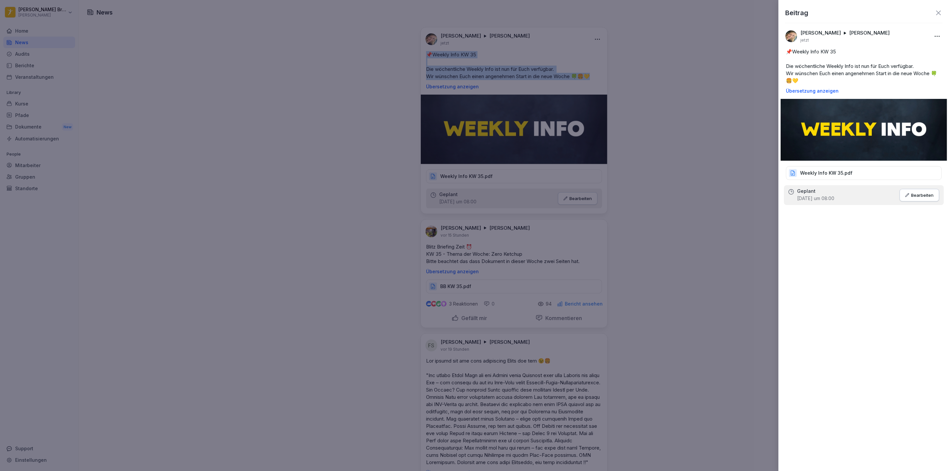
copy p "📌Weekly Info KW 35 Die wöchentliche Weekly Info ist nun für Euch verfügbar. Wir…"
click at [712, 105] on div at bounding box center [474, 235] width 949 height 471
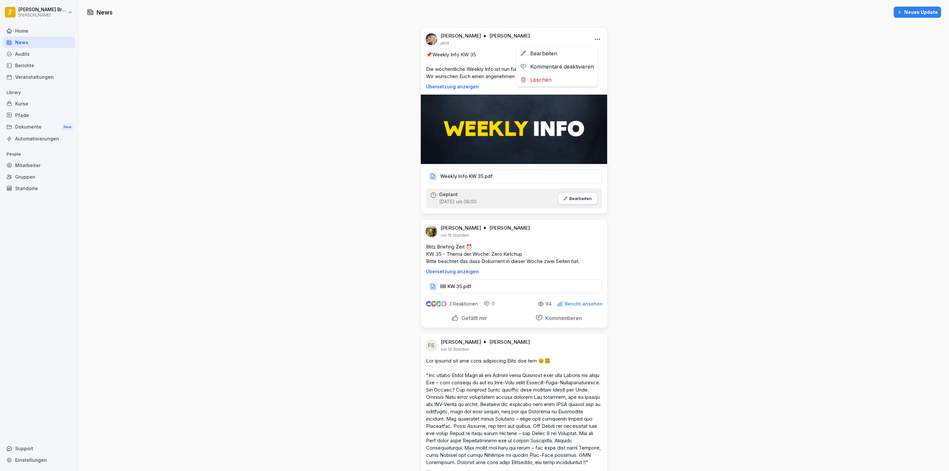
click at [589, 38] on html "Alina Henni Bremke Peter Pane Home News Audits Berichte Veranstaltungen Library…" at bounding box center [474, 235] width 949 height 471
click at [566, 77] on div "Löschen" at bounding box center [556, 79] width 81 height 13
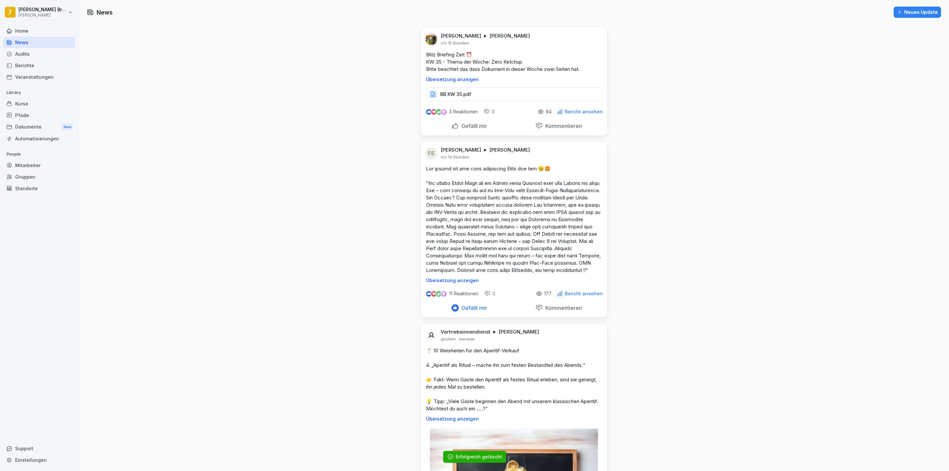
click at [46, 10] on html "Alina Henni Bremke Peter Pane Home News Audits Berichte Veranstaltungen Library…" at bounding box center [474, 235] width 949 height 471
click at [44, 42] on div "Abmelden" at bounding box center [41, 42] width 65 height 12
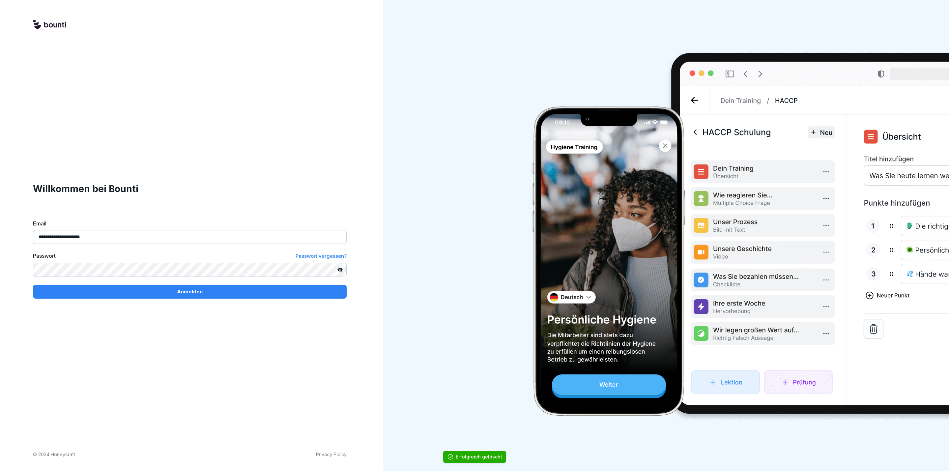
click at [121, 244] on input "**********" at bounding box center [190, 237] width 314 height 14
type input "**********"
click at [122, 291] on div "Anmelden" at bounding box center [189, 291] width 303 height 7
